Goal: Transaction & Acquisition: Download file/media

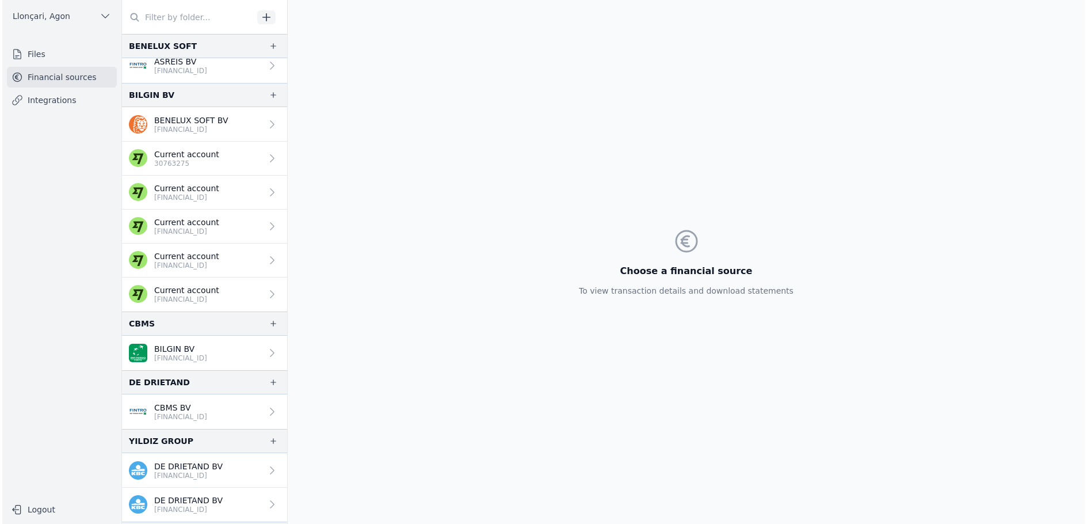
scroll to position [30, 0]
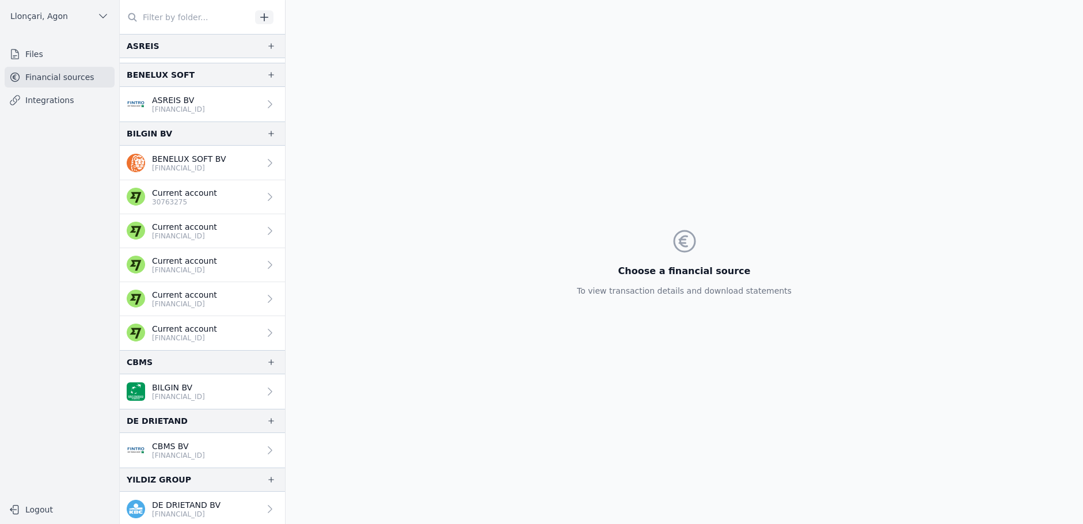
click at [44, 80] on font "Financial sources" at bounding box center [59, 77] width 69 height 9
click at [53, 78] on font "Financial sources" at bounding box center [59, 77] width 69 height 9
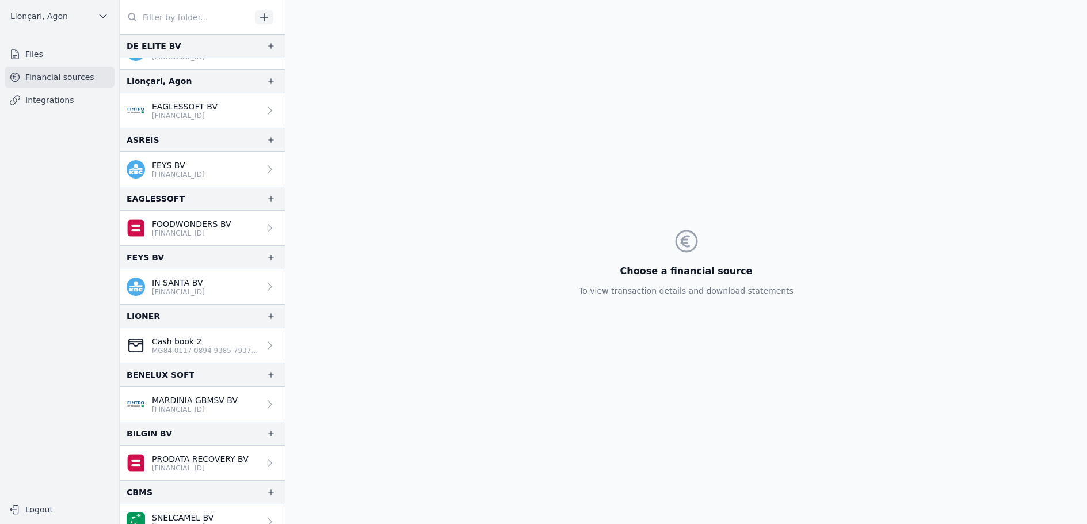
scroll to position [606, 0]
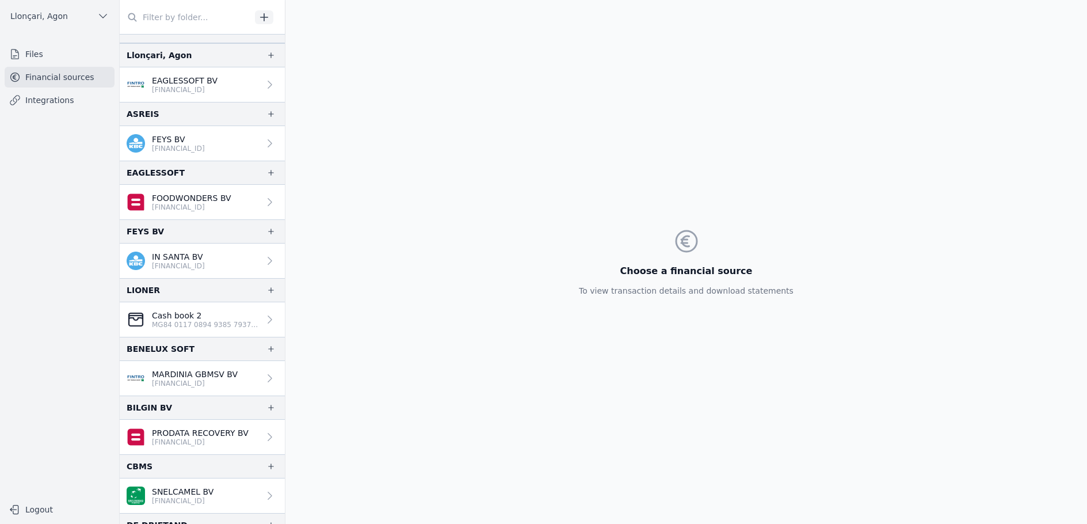
click at [178, 262] on font "[FINANCIAL_ID]" at bounding box center [178, 266] width 53 height 8
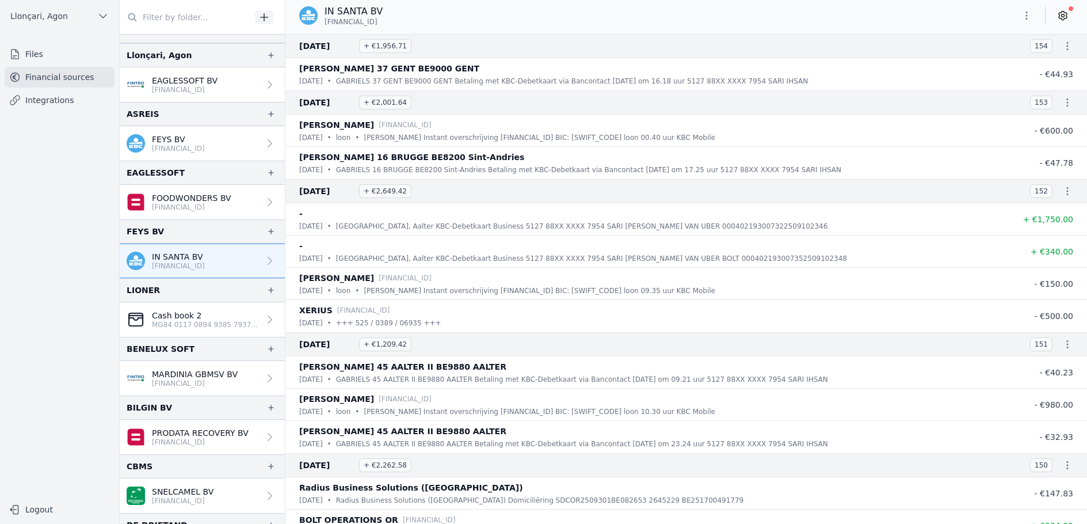
click at [216, 24] on input "text" at bounding box center [185, 17] width 131 height 21
click at [356, 16] on font "IN SANTA BV" at bounding box center [354, 11] width 58 height 11
click at [223, 21] on input "text" at bounding box center [185, 17] width 131 height 21
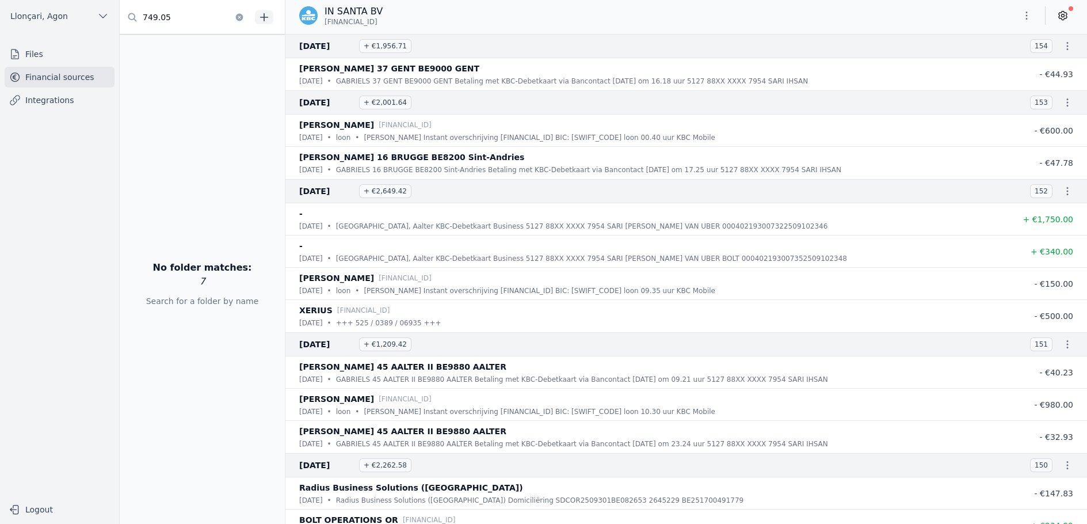
type input "749.05"
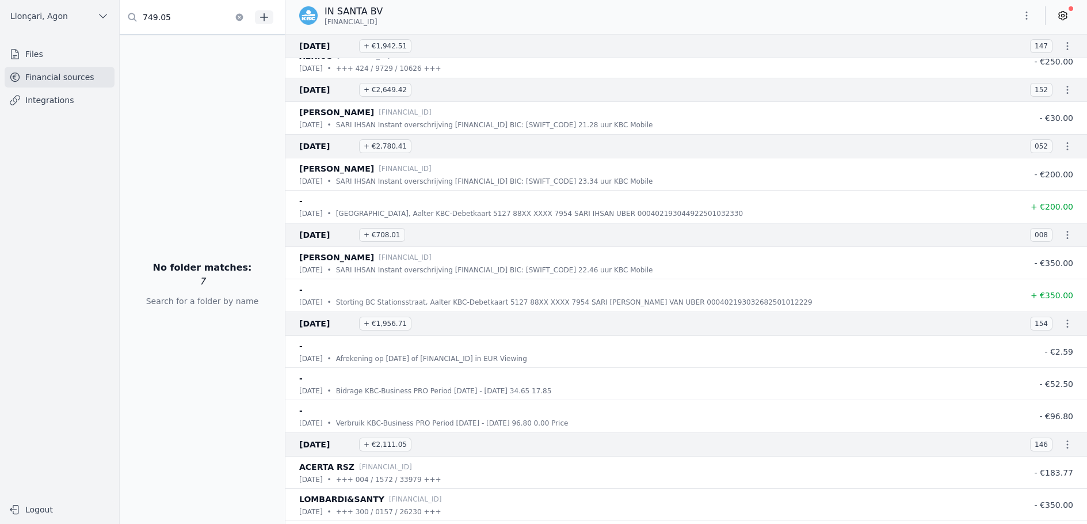
scroll to position [17465, 0]
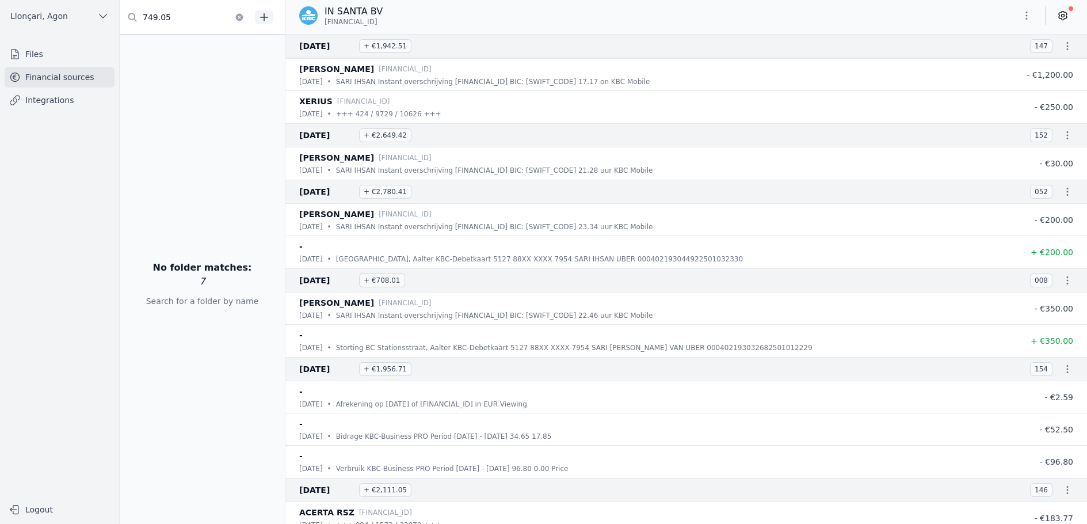
click at [1024, 18] on icon "button" at bounding box center [1027, 16] width 12 height 12
click at [988, 63] on font "Export" at bounding box center [990, 60] width 26 height 9
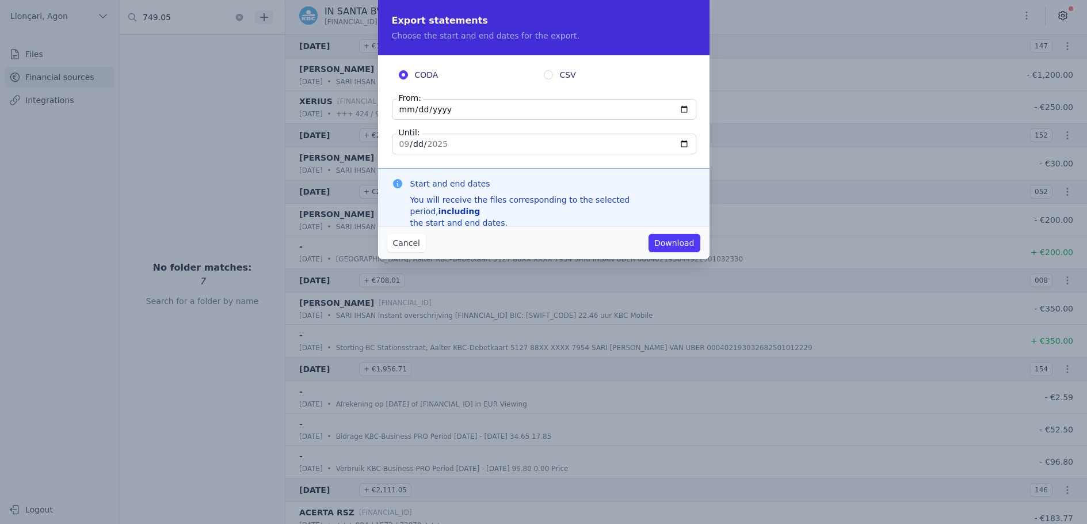
click at [398, 112] on input "[DATE]" at bounding box center [544, 109] width 305 height 21
type input "[DATE]"
click at [397, 145] on input "[DATE]" at bounding box center [544, 144] width 305 height 21
type input "[DATE]"
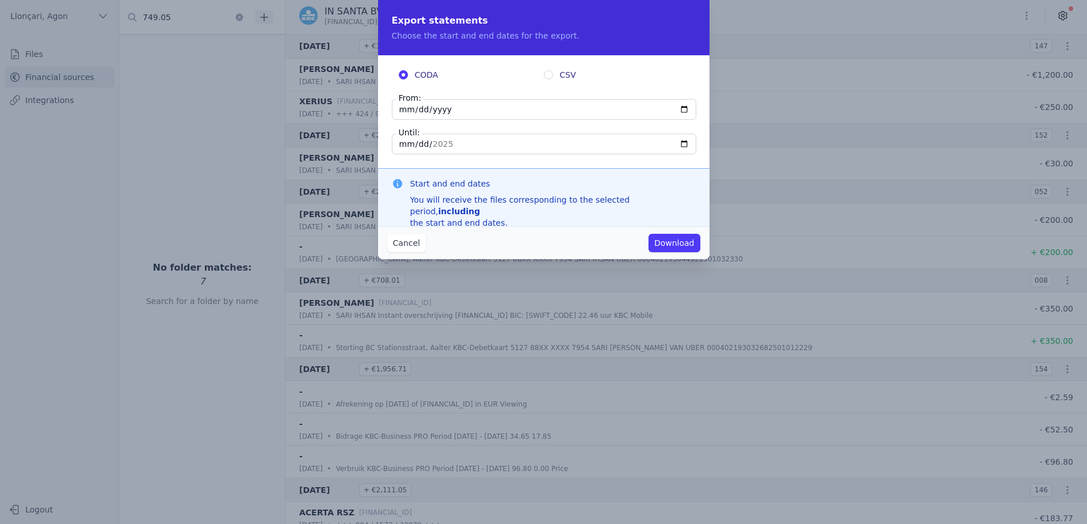
type input "[DATE]"
click at [649, 234] on button "Download" at bounding box center [675, 243] width 52 height 18
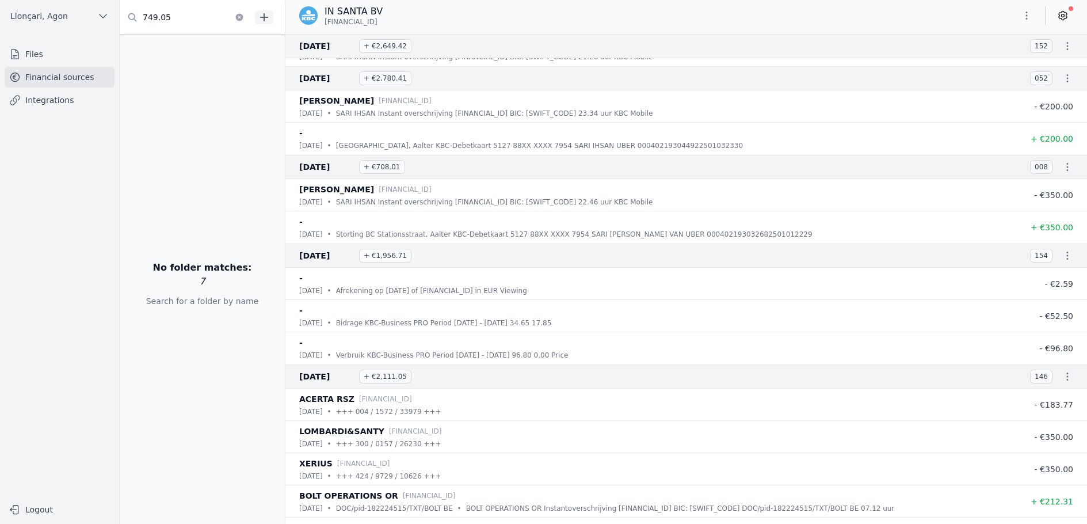
scroll to position [17580, 0]
click at [392, 237] on font "Storting BC Stationsstraat, Aalter KBC-Debetkaart 5127 88XX XXXX 7954 SARI [PER…" at bounding box center [574, 233] width 477 height 8
click at [513, 242] on li "- [DATE] • [GEOGRAPHIC_DATA], Aalter KBC-Debetkaart 5127 88XX XXXX 7954 SARI [P…" at bounding box center [687, 226] width 802 height 32
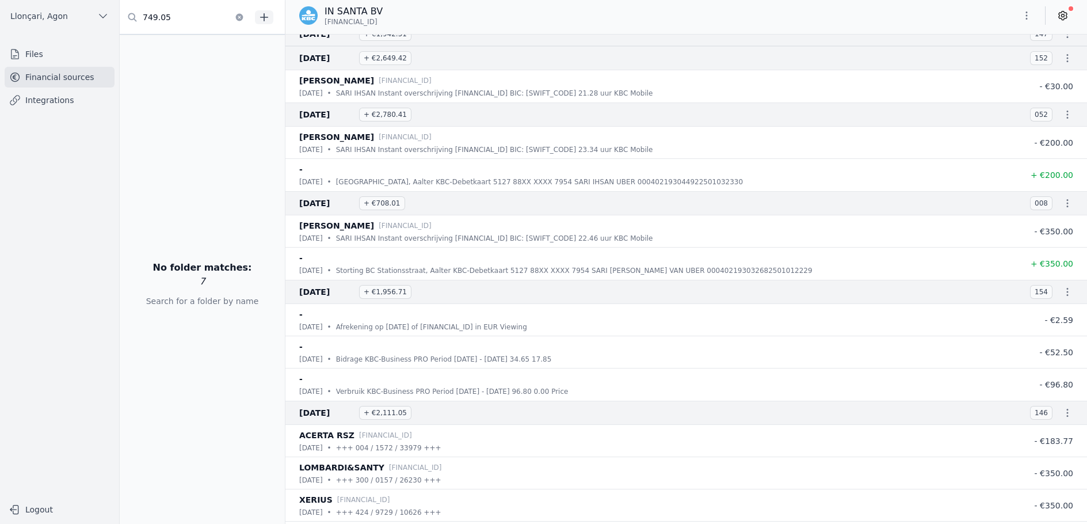
scroll to position [17523, 0]
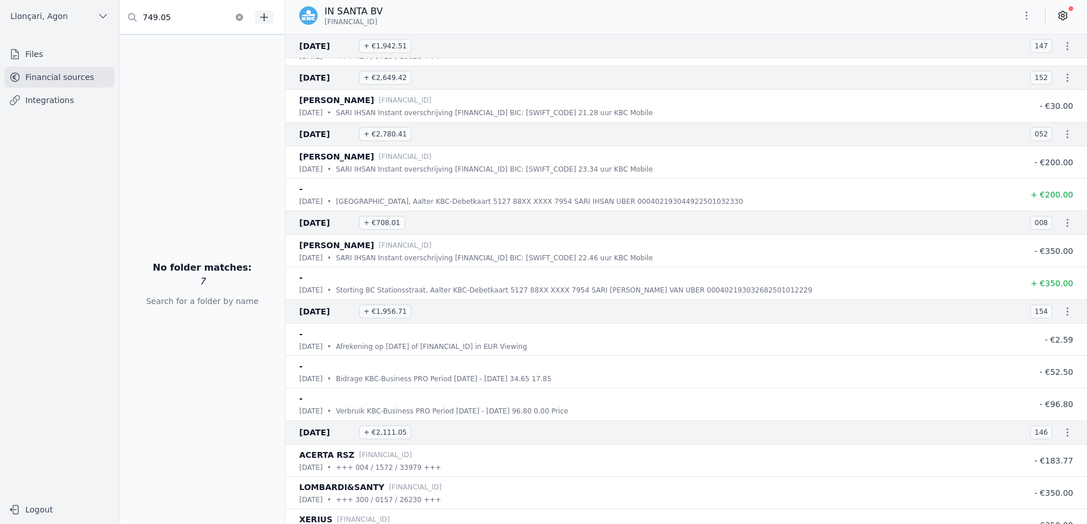
click at [397, 262] on font "SARI IHSAN Instant overschrijving [FINANCIAL_ID] BIC: [SWIFT_CODE] 22.46 uur KB…" at bounding box center [494, 258] width 317 height 8
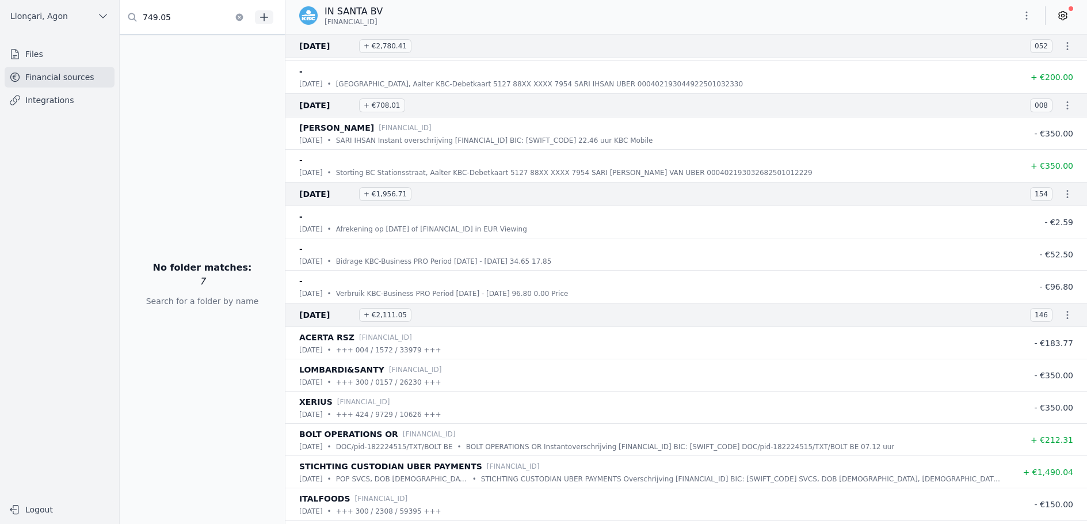
scroll to position [17695, 0]
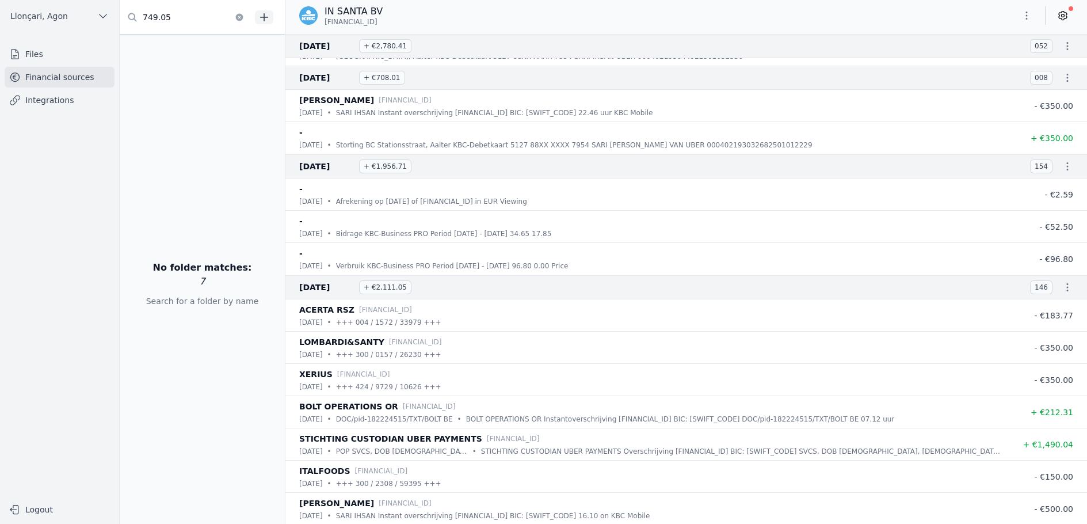
click at [56, 79] on font "Financial sources" at bounding box center [59, 77] width 69 height 9
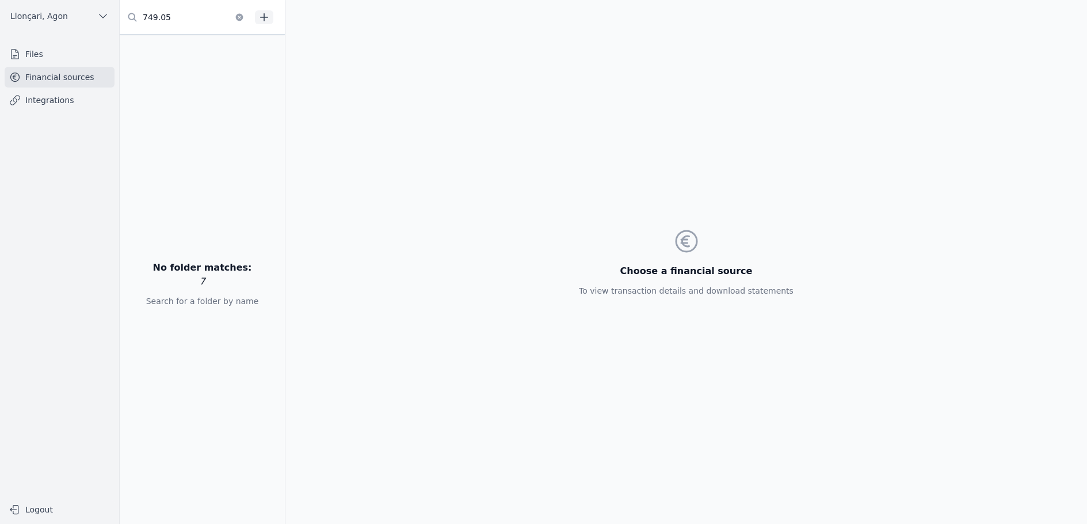
click at [34, 50] on font "Files" at bounding box center [34, 54] width 18 height 9
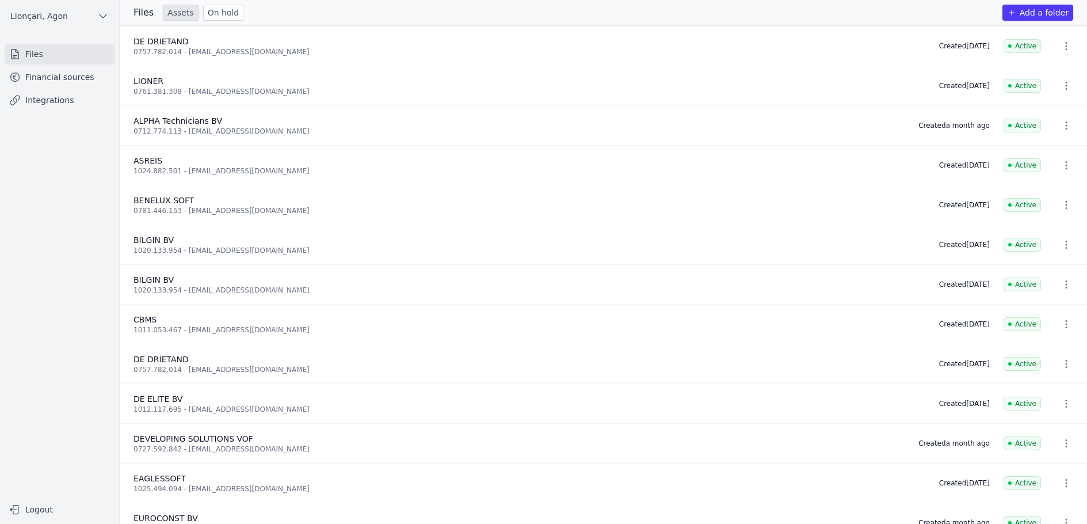
click at [55, 77] on font "Financial sources" at bounding box center [59, 77] width 69 height 9
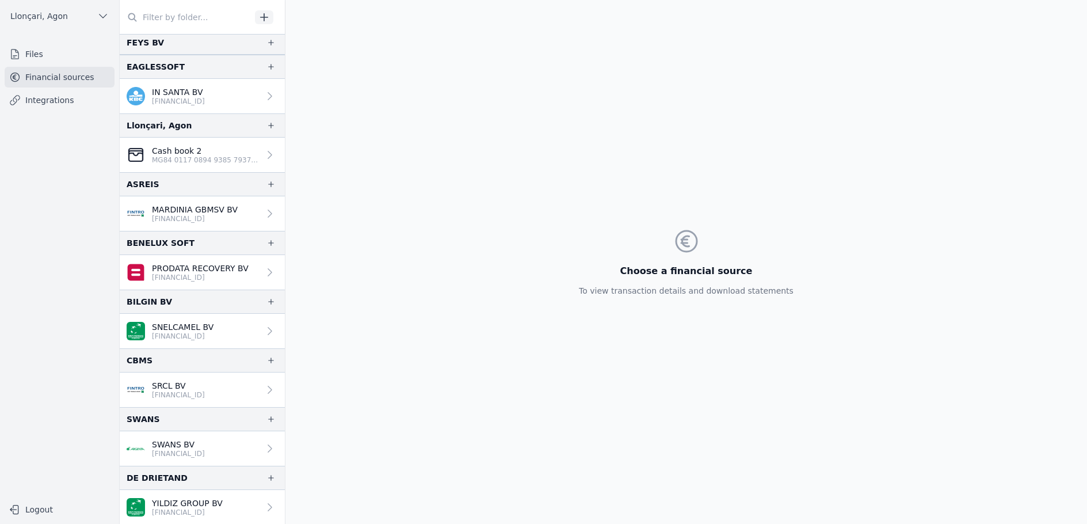
scroll to position [771, 0]
click at [184, 392] on font "[FINANCIAL_ID]" at bounding box center [178, 394] width 53 height 8
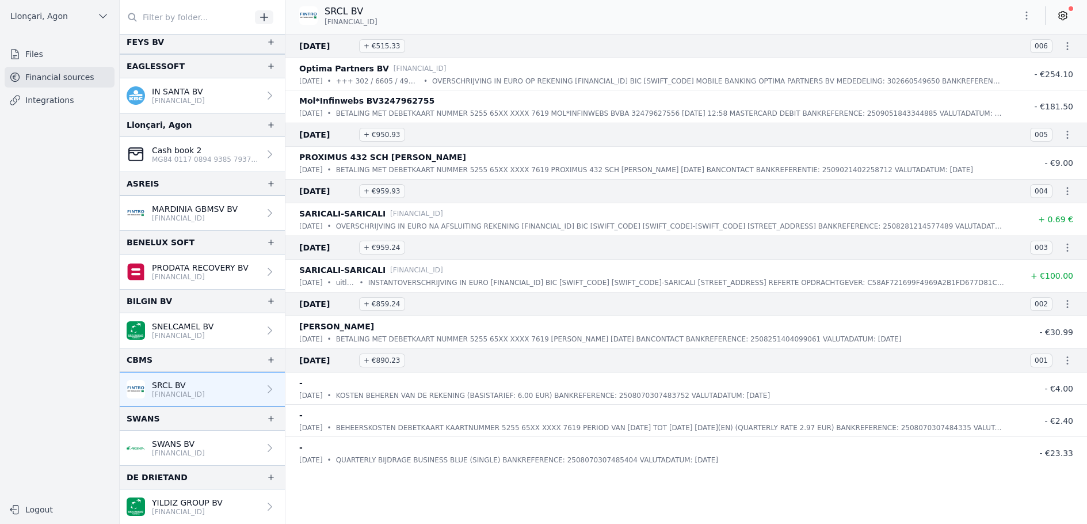
click at [1024, 13] on icon "button" at bounding box center [1027, 16] width 12 height 12
click at [994, 62] on font "Export" at bounding box center [990, 60] width 26 height 9
click at [1021, 14] on icon "button" at bounding box center [1027, 16] width 12 height 12
click at [984, 64] on font "Export" at bounding box center [990, 60] width 26 height 9
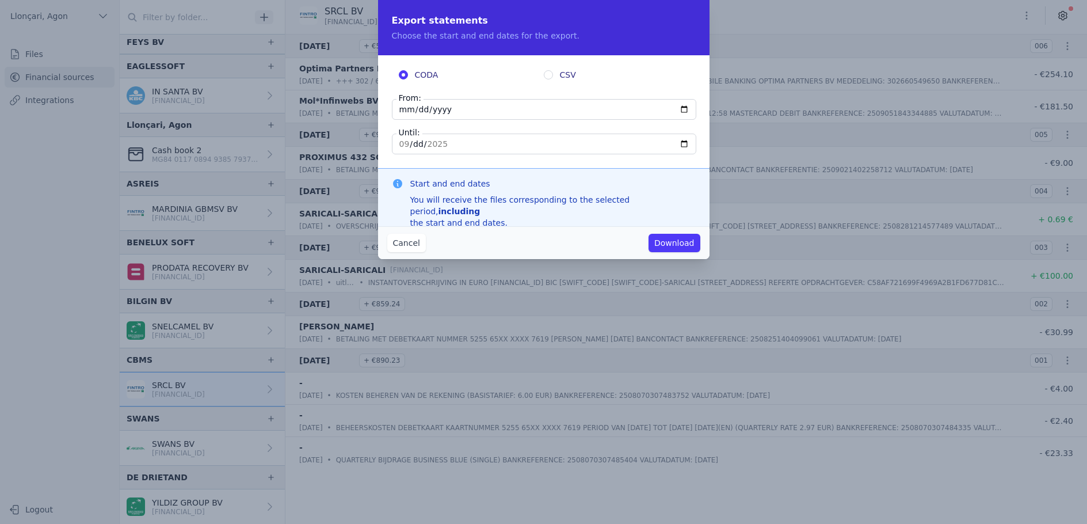
click at [394, 111] on input "[DATE]" at bounding box center [544, 109] width 305 height 21
type input "[DATE]"
click at [400, 143] on input "[DATE]" at bounding box center [544, 144] width 305 height 21
click at [462, 244] on div "Cancel Download" at bounding box center [544, 242] width 332 height 33
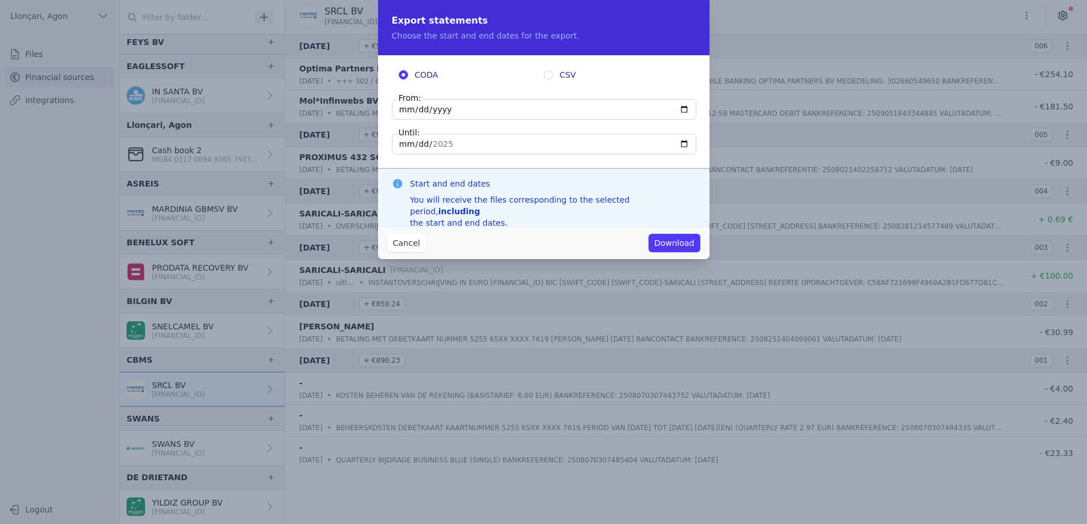
click at [399, 142] on input "[DATE]" at bounding box center [544, 144] width 305 height 21
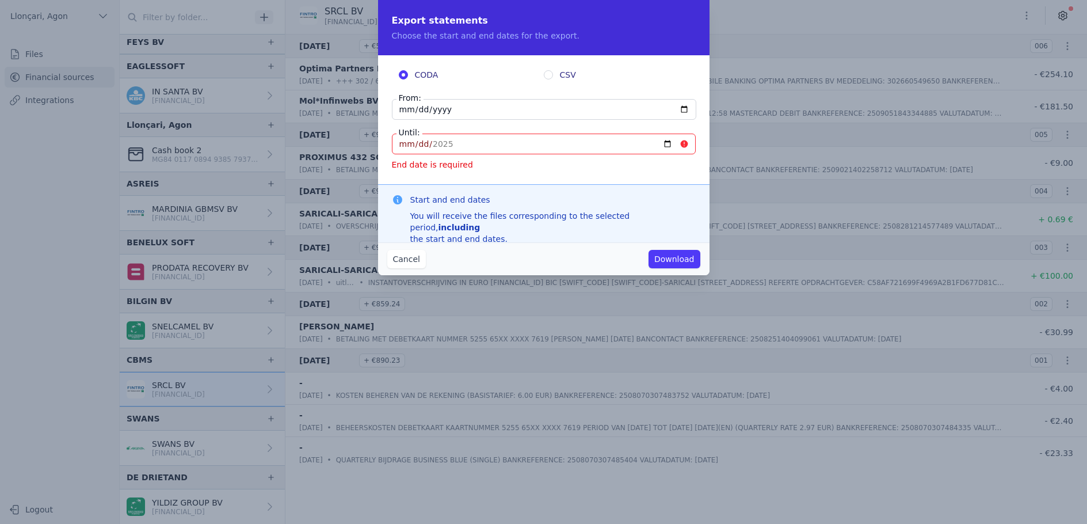
type input "[DATE]"
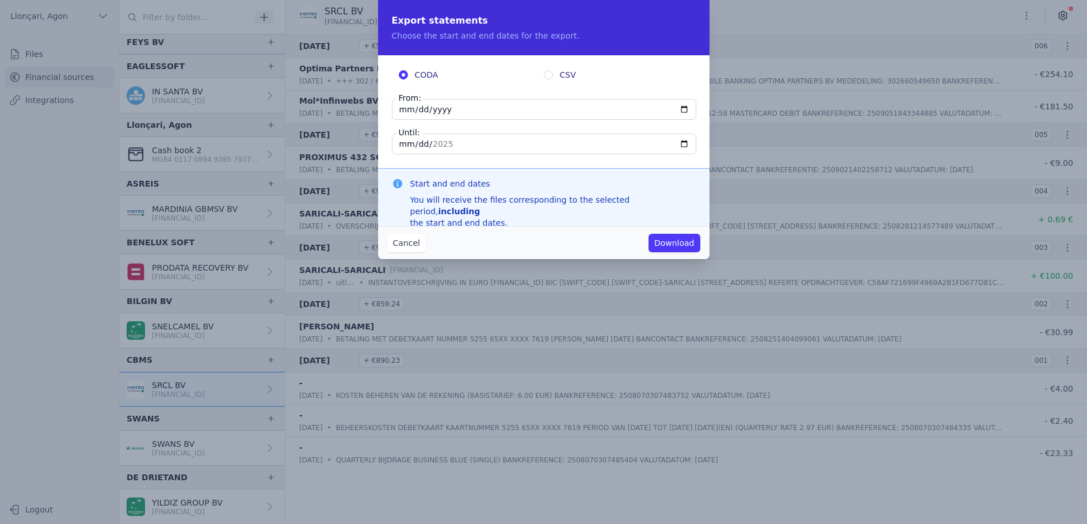
click at [585, 247] on div "Cancel Download" at bounding box center [544, 242] width 332 height 33
click at [680, 241] on font "Download" at bounding box center [675, 242] width 40 height 9
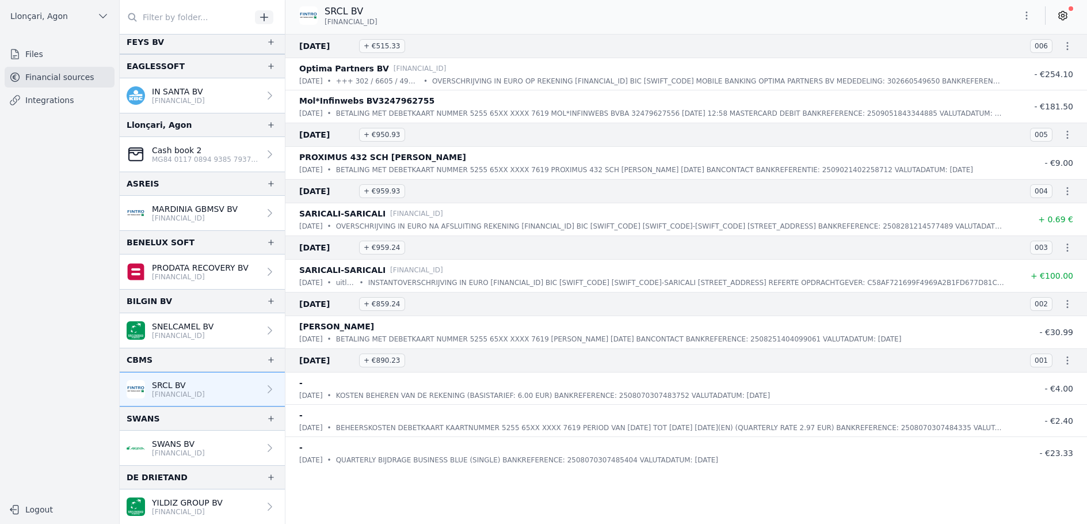
scroll to position [14, 0]
click at [1024, 17] on icon "button" at bounding box center [1027, 16] width 12 height 12
click at [982, 57] on font "Export" at bounding box center [990, 60] width 26 height 9
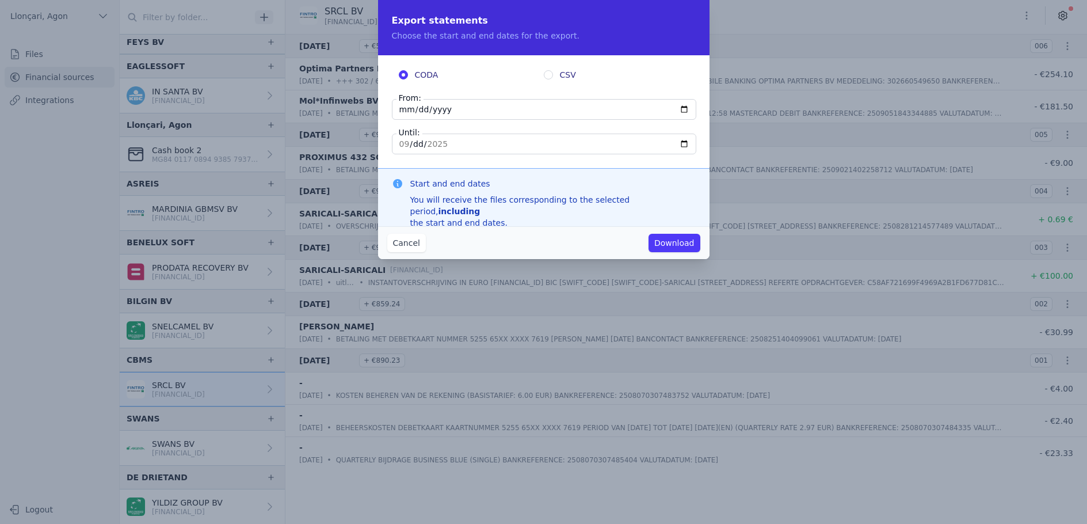
click at [405, 109] on input "[DATE]" at bounding box center [544, 109] width 305 height 21
type input "[DATE]"
click at [667, 245] on font "Download" at bounding box center [675, 242] width 40 height 9
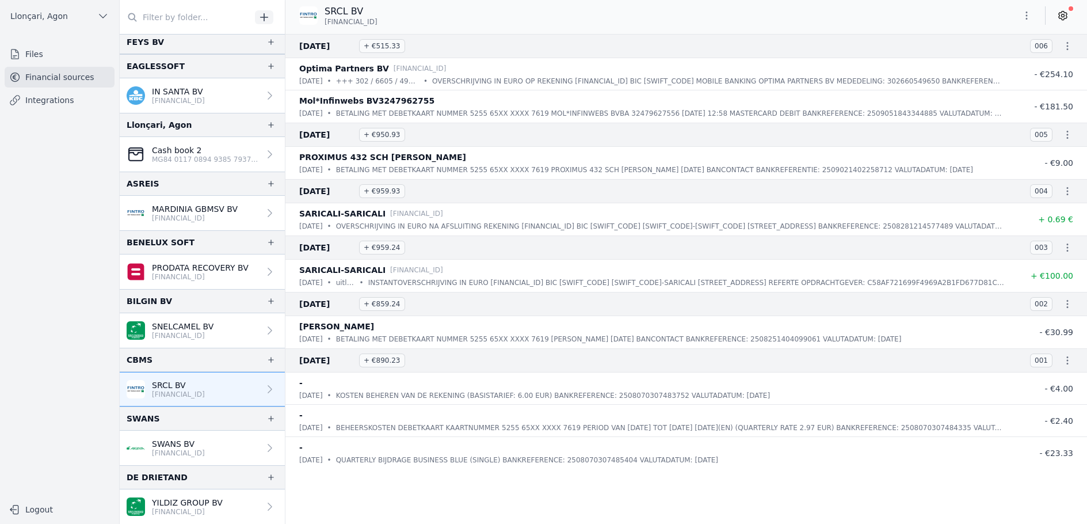
scroll to position [0, 0]
click at [203, 389] on p "SRCL BV" at bounding box center [178, 385] width 53 height 12
click at [473, 400] on font "KOSTEN BEHEREN VAN DE REKENING (BASISTARIEF: 6.00 EUR) BANKREFERENCE: 250807030…" at bounding box center [553, 395] width 434 height 8
click at [499, 454] on div "-" at bounding box center [651, 447] width 705 height 14
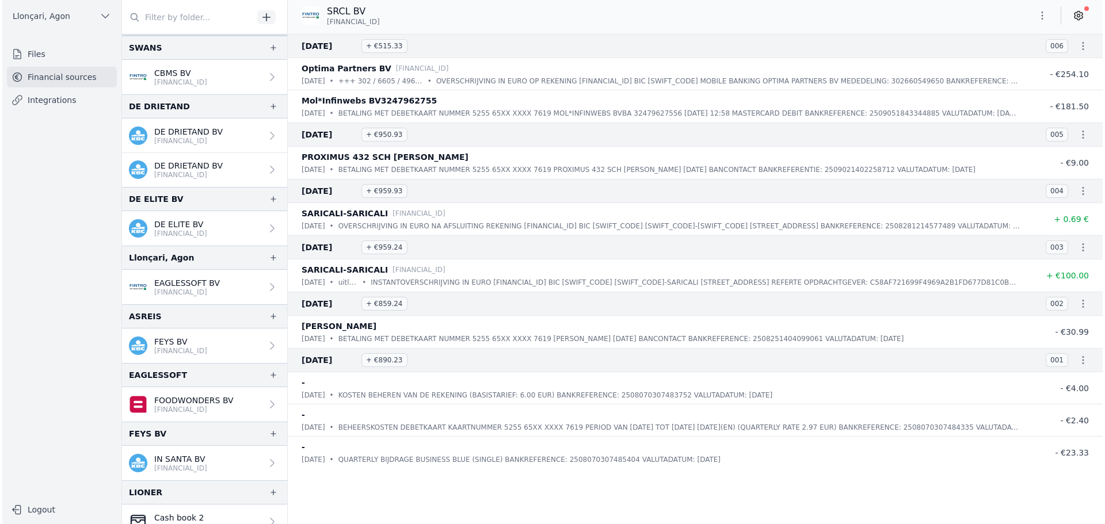
scroll to position [461, 0]
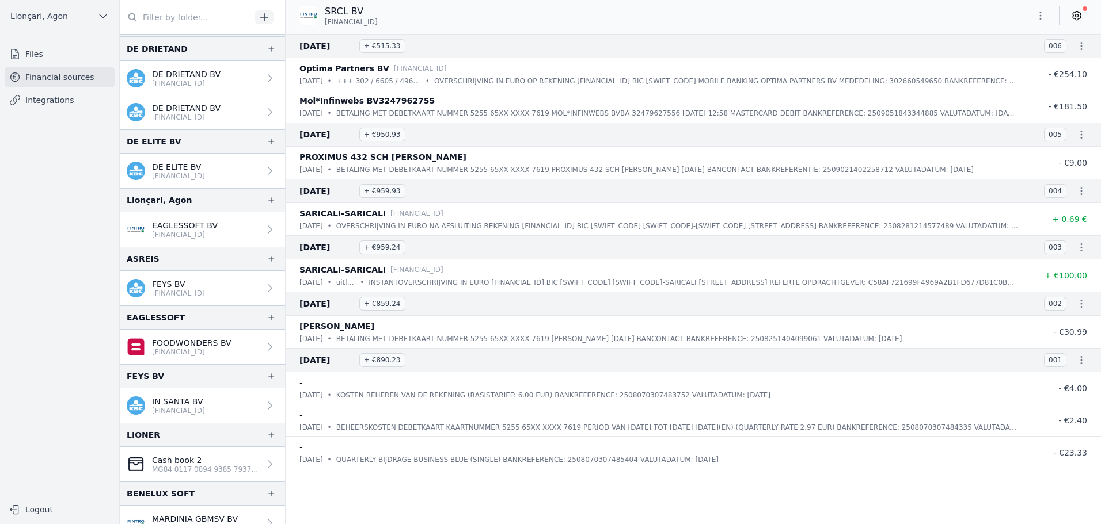
click at [196, 291] on font "[FINANCIAL_ID]" at bounding box center [178, 294] width 53 height 8
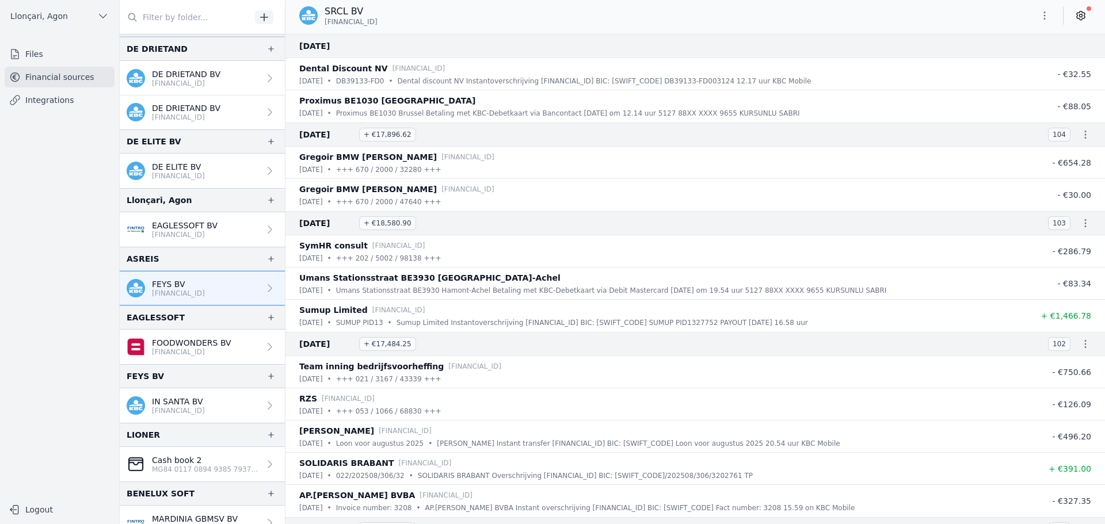
click at [187, 290] on font "[FINANCIAL_ID]" at bounding box center [178, 294] width 53 height 8
click at [264, 291] on icon at bounding box center [270, 289] width 12 height 12
click at [157, 281] on font "FEYS BV" at bounding box center [168, 284] width 33 height 9
click at [46, 74] on font "Financial sources" at bounding box center [59, 77] width 69 height 9
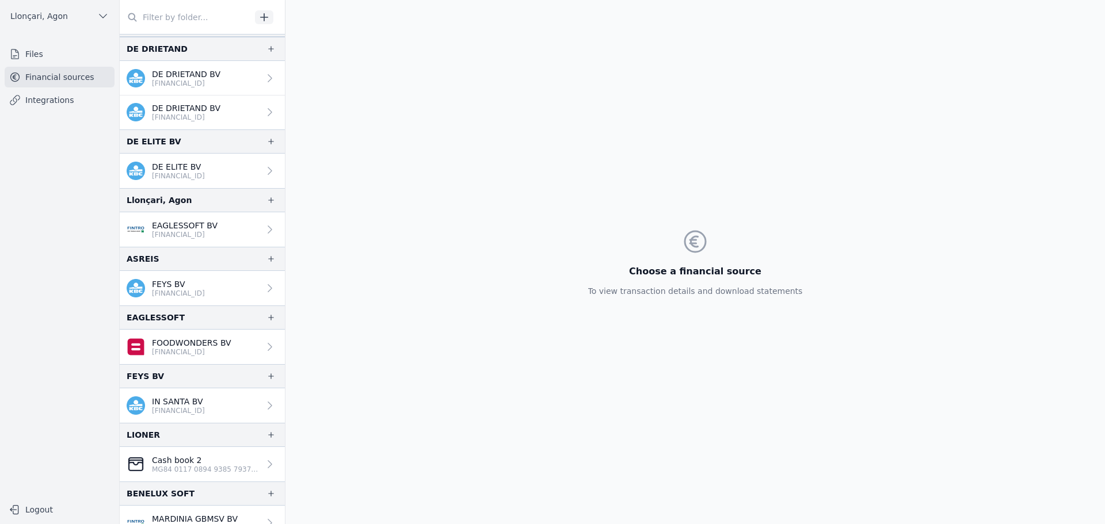
click at [193, 286] on p "FEYS BV" at bounding box center [178, 285] width 53 height 12
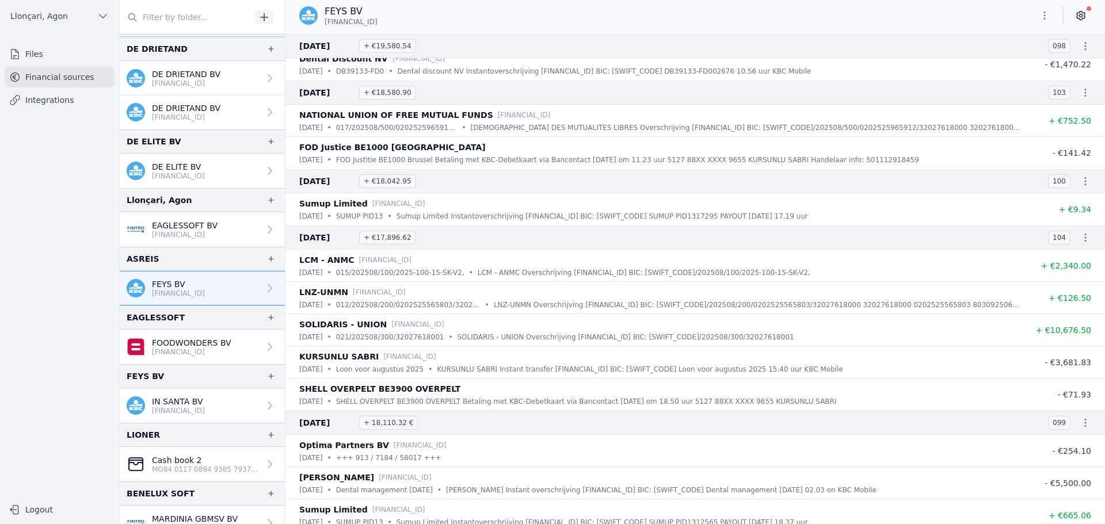
scroll to position [518, 0]
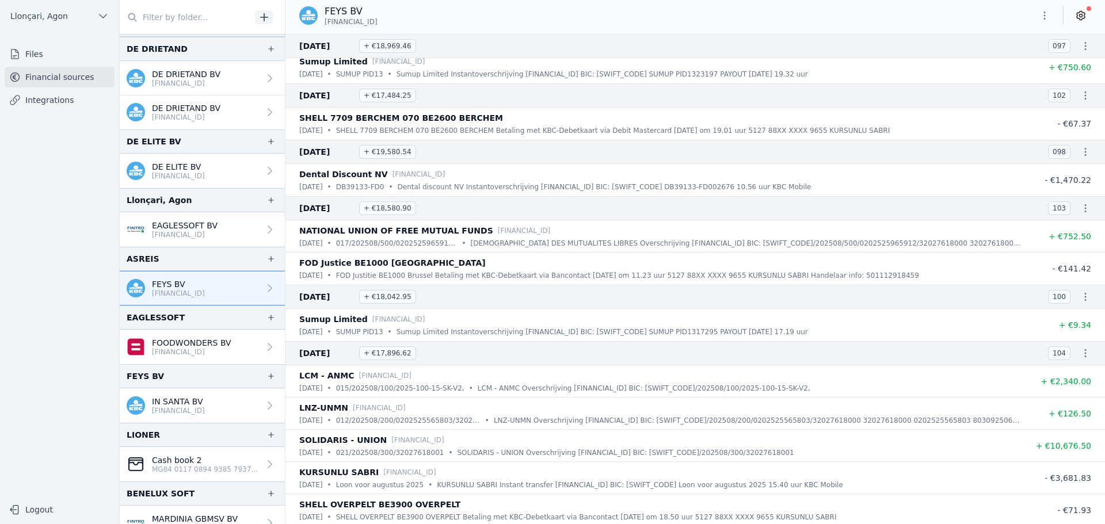
click at [1024, 14] on icon "button" at bounding box center [1045, 16] width 12 height 12
click at [1005, 60] on font "Export" at bounding box center [1008, 60] width 26 height 9
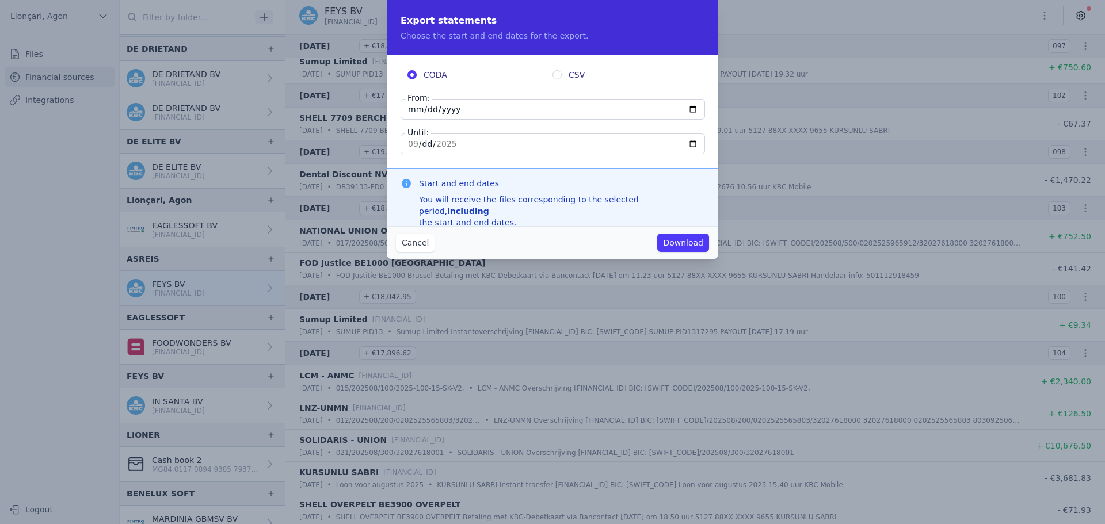
click at [410, 108] on input "[DATE]" at bounding box center [553, 109] width 305 height 21
type input "[DATE]"
click at [657, 234] on button "Download" at bounding box center [683, 243] width 52 height 18
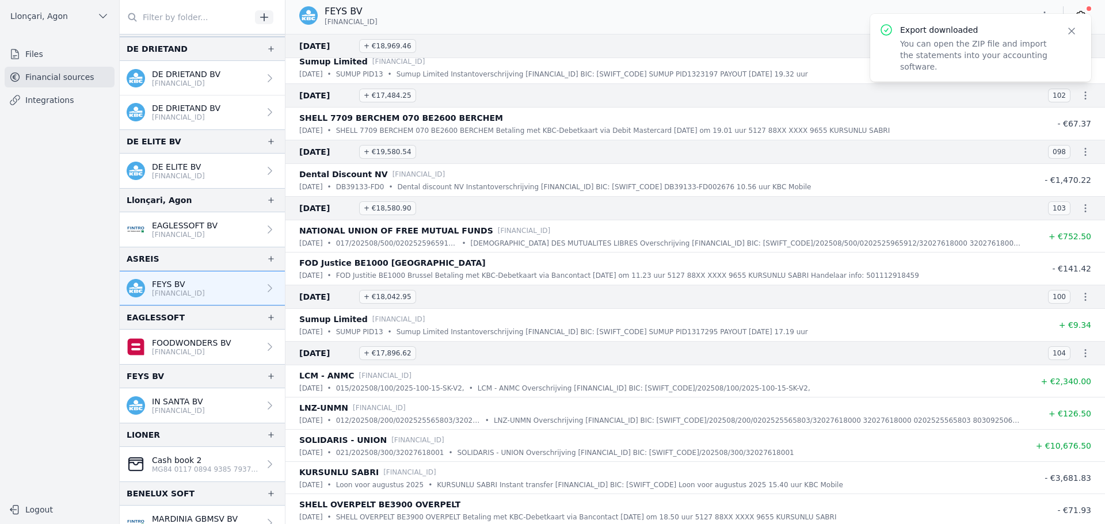
click at [1024, 32] on icon "button" at bounding box center [1072, 31] width 12 height 12
click at [1024, 17] on icon "button" at bounding box center [1045, 16] width 12 height 12
click at [1008, 56] on font "Export" at bounding box center [1008, 60] width 26 height 9
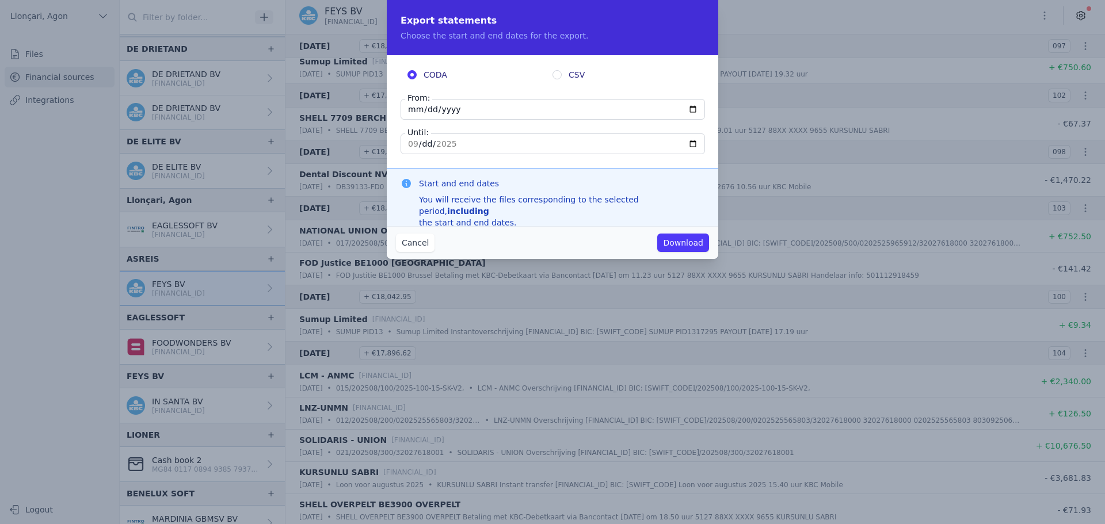
click at [411, 115] on input "[DATE]" at bounding box center [553, 109] width 305 height 21
type input "[DATE]"
click at [409, 146] on input "[DATE]" at bounding box center [553, 144] width 305 height 21
type input "[DATE]"
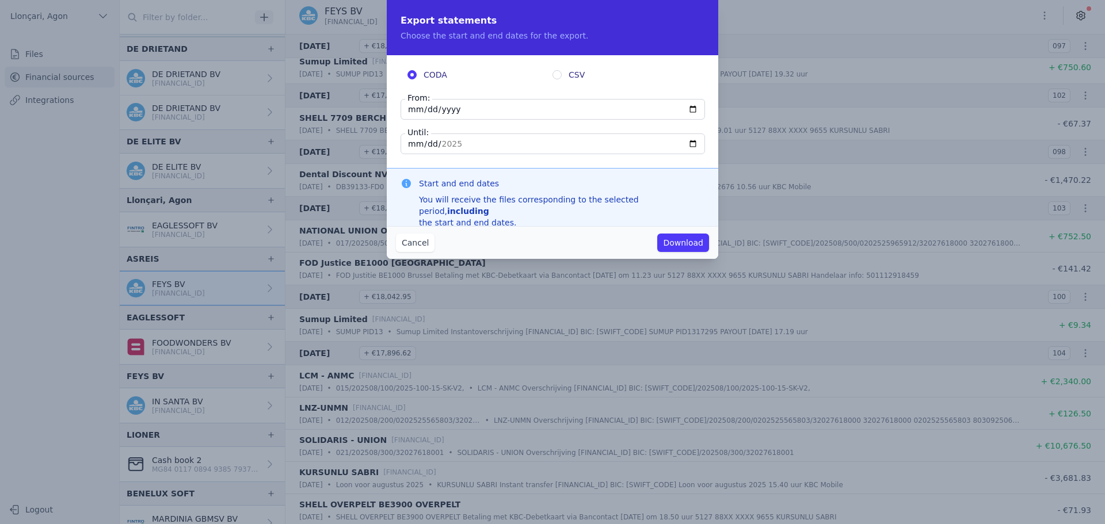
type input "[DATE]"
click at [674, 245] on font "Download" at bounding box center [683, 242] width 40 height 9
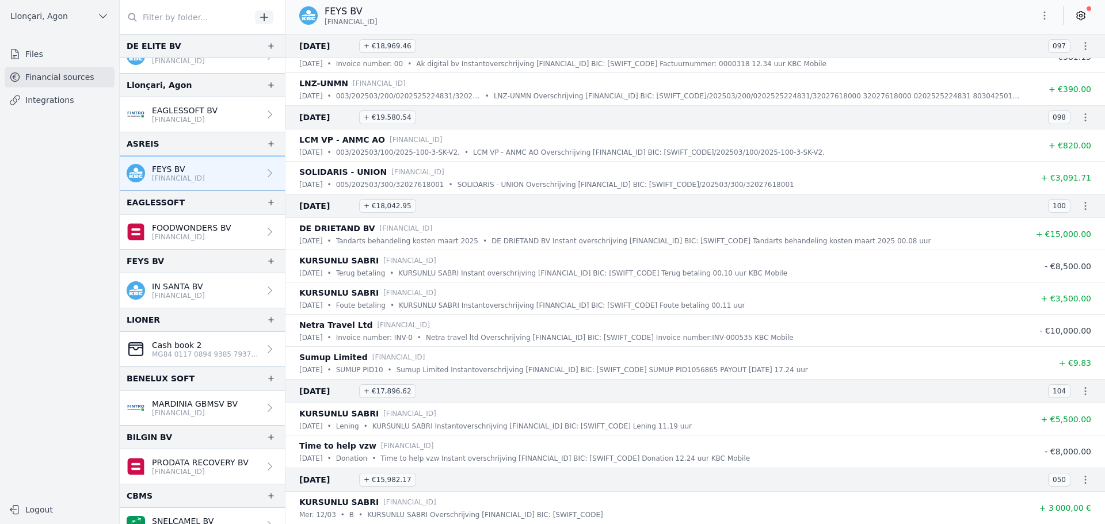
scroll to position [8223, 0]
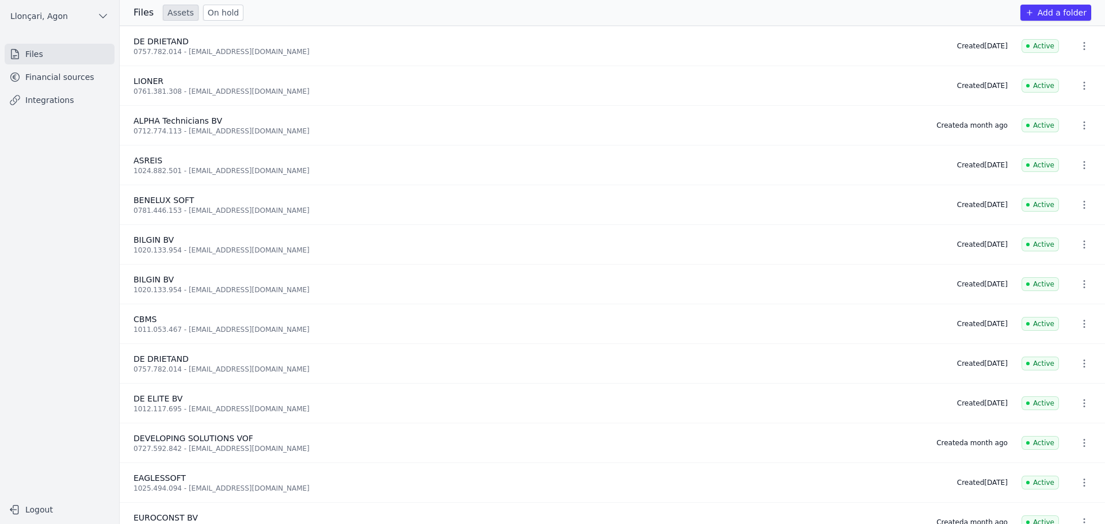
click at [59, 82] on font "Financial sources" at bounding box center [59, 77] width 69 height 9
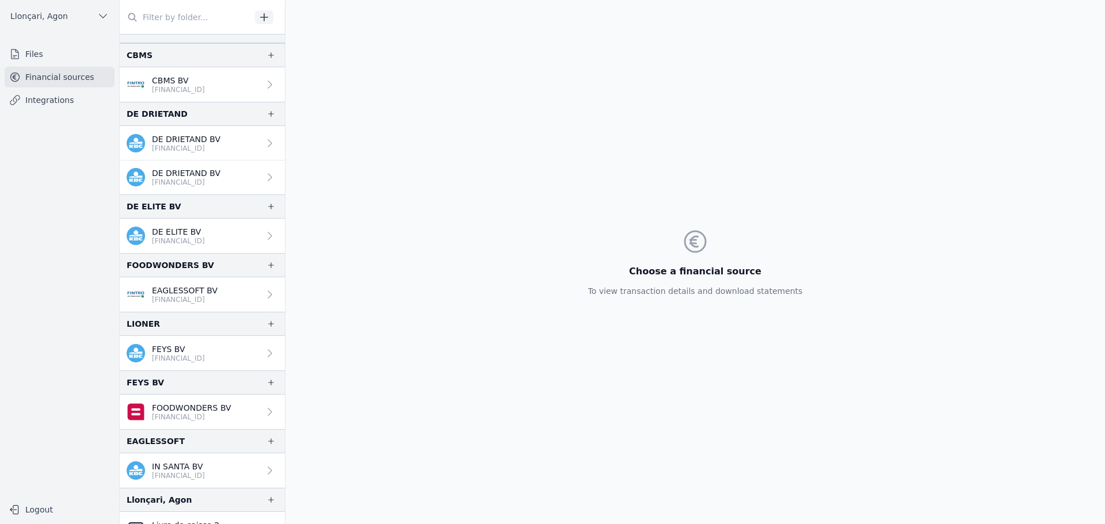
scroll to position [403, 0]
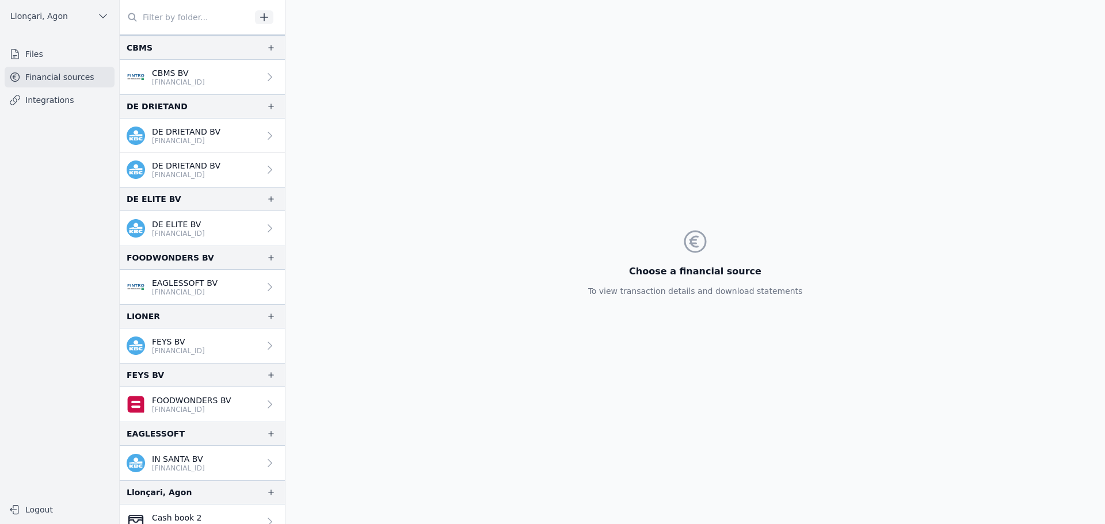
click at [171, 345] on font "FEYS BV" at bounding box center [168, 341] width 33 height 9
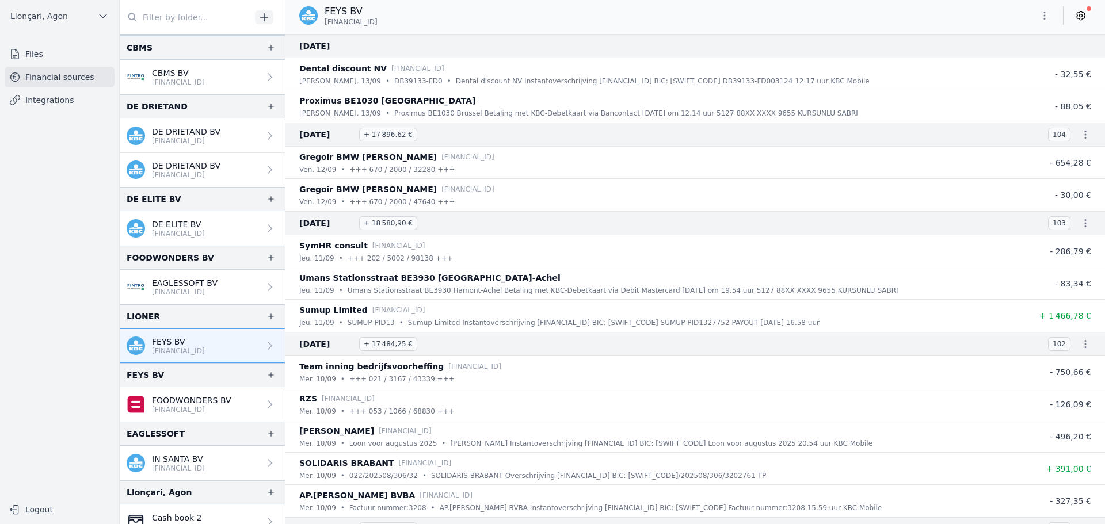
click at [171, 345] on font "FEYS BV" at bounding box center [168, 341] width 33 height 9
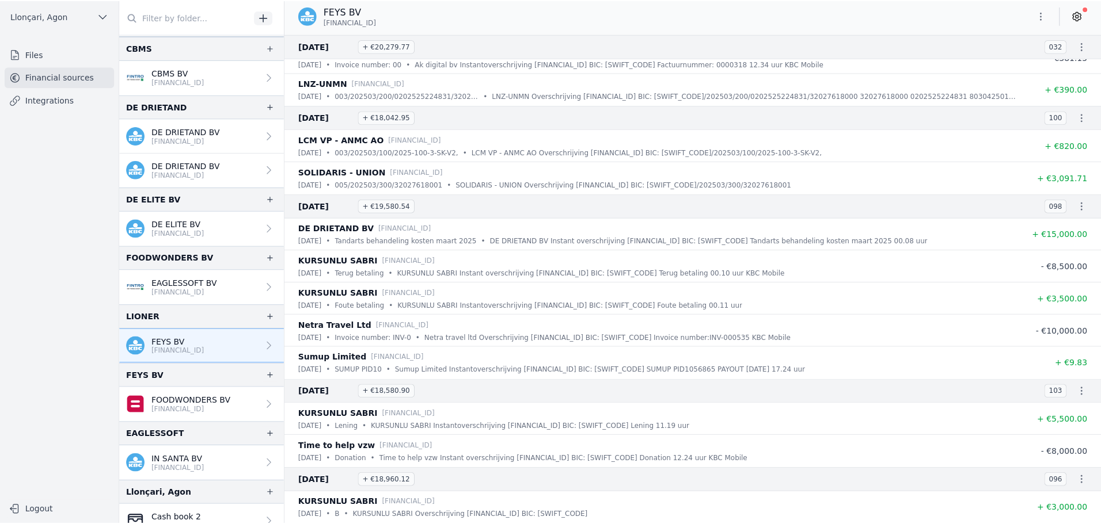
scroll to position [9740, 0]
drag, startPoint x: 299, startPoint y: 501, endPoint x: 364, endPoint y: 503, distance: 65.1
type textarea "KURSUNLU SABRI"
click at [364, 503] on font "KURSUNLU SABRI" at bounding box center [338, 502] width 79 height 9
copy font "KURSUNLU SABRI"
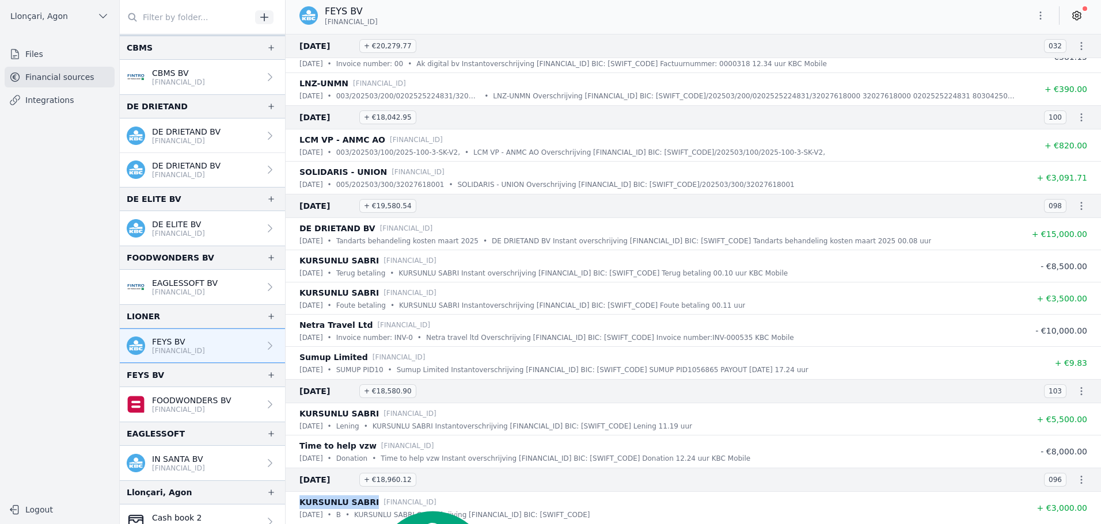
drag, startPoint x: 394, startPoint y: 21, endPoint x: 325, endPoint y: 24, distance: 68.6
click at [325, 24] on div "FEYS BV BE82 7390 2499 3968" at bounding box center [343, 16] width 88 height 22
copy font "[FINANCIAL_ID]"
